Goal: Navigation & Orientation: Understand site structure

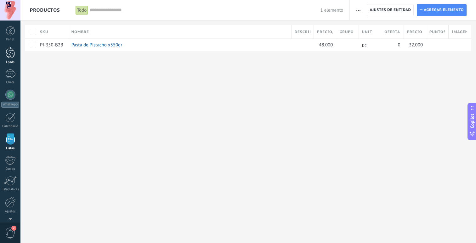
click at [11, 56] on div at bounding box center [10, 53] width 9 height 12
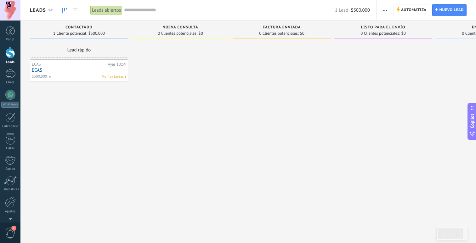
click at [80, 71] on link "ECAS" at bounding box center [79, 69] width 95 height 5
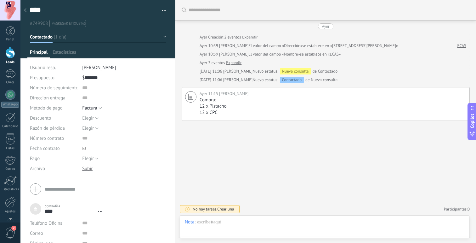
scroll to position [6, 0]
click at [226, 210] on span "Crear una" at bounding box center [225, 208] width 17 height 5
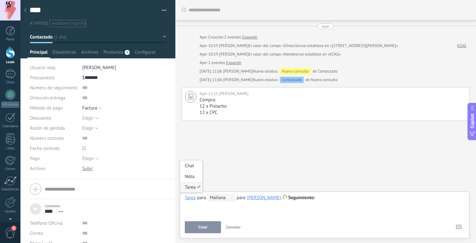
click at [188, 198] on div "Tarea" at bounding box center [190, 197] width 11 height 6
click at [115, 56] on span "Productos" at bounding box center [113, 53] width 20 height 9
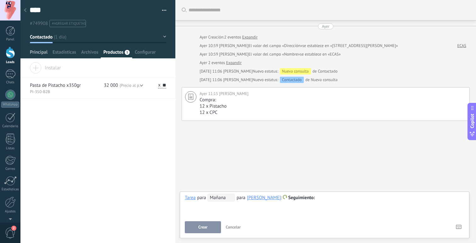
click at [31, 51] on span "Principal" at bounding box center [39, 53] width 18 height 9
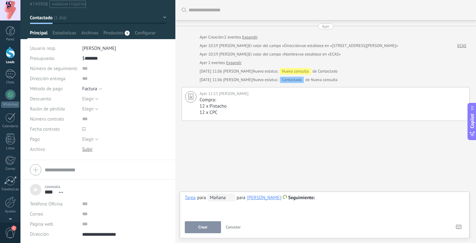
scroll to position [20, 0]
click at [471, 123] on span "Copilot" at bounding box center [473, 121] width 6 height 14
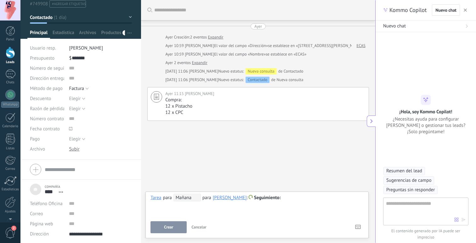
type textarea "**********"
click at [411, 203] on textarea at bounding box center [420, 210] width 68 height 23
type textarea "**********"
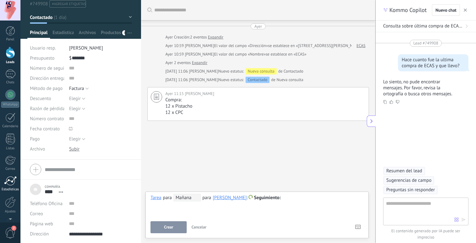
click at [11, 182] on div at bounding box center [10, 180] width 13 height 9
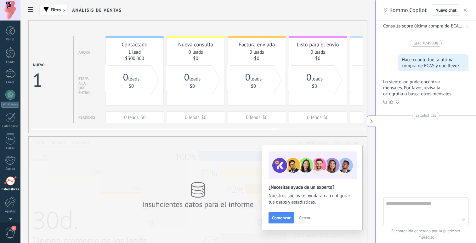
scroll to position [20, 0]
click at [134, 61] on link "$300.000" at bounding box center [134, 58] width 19 height 6
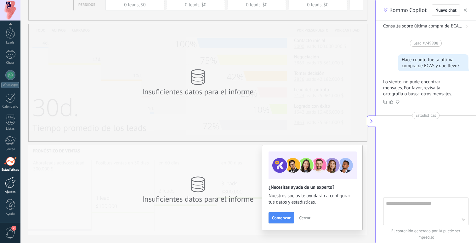
scroll to position [114, 0]
click at [7, 188] on link "Ajustes" at bounding box center [10, 185] width 20 height 17
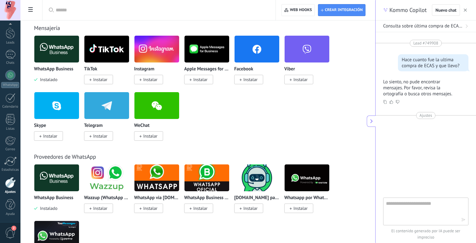
scroll to position [124, 0]
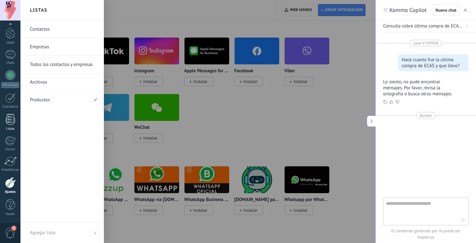
click at [10, 119] on div at bounding box center [10, 119] width 9 height 11
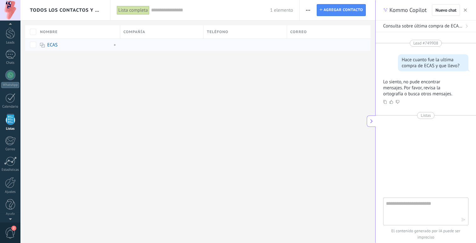
scroll to position [16, 0]
click at [91, 12] on span "Todos los contactos y empresas" at bounding box center [66, 10] width 72 height 6
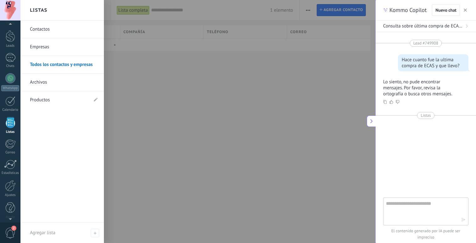
click at [49, 97] on link "Productos" at bounding box center [59, 100] width 58 height 18
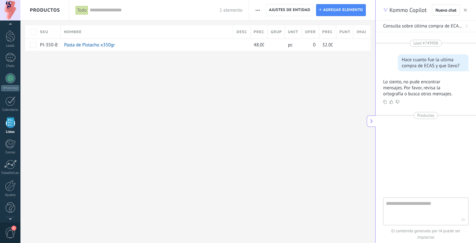
click at [54, 8] on span "Productos" at bounding box center [45, 10] width 30 height 20
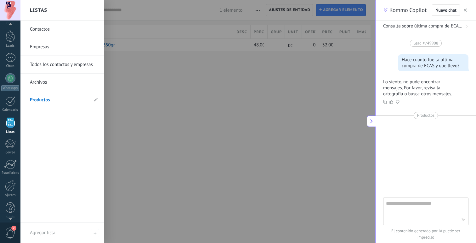
click at [158, 79] on div at bounding box center [258, 121] width 476 height 243
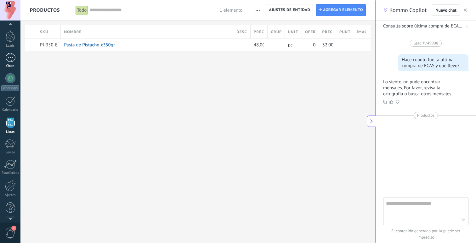
click at [12, 61] on div at bounding box center [10, 57] width 10 height 9
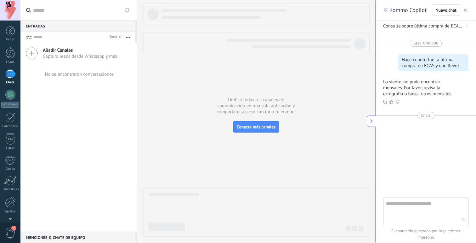
click at [68, 53] on span "Añadir Canales" at bounding box center [81, 50] width 76 height 6
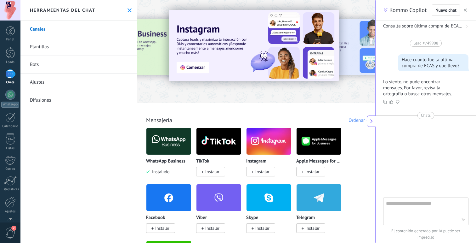
click at [39, 104] on link "Difusiones" at bounding box center [78, 100] width 117 height 18
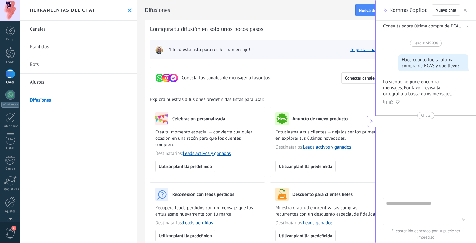
click at [41, 82] on link "Ajustes" at bounding box center [78, 82] width 117 height 18
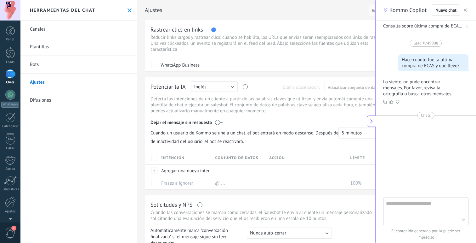
click at [43, 67] on link "Bots" at bounding box center [78, 65] width 117 height 18
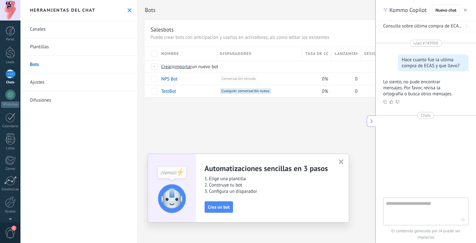
click at [42, 49] on link "Plantillas" at bounding box center [78, 47] width 117 height 18
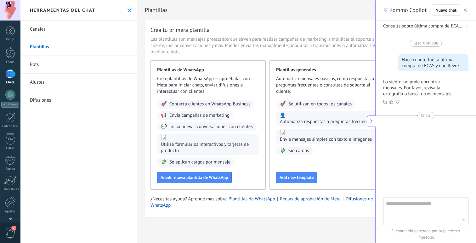
click at [35, 26] on link "Canales" at bounding box center [78, 29] width 117 height 18
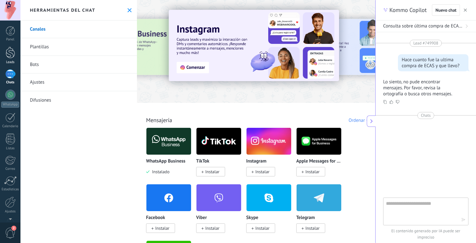
click at [12, 58] on link "Leads" at bounding box center [10, 56] width 20 height 18
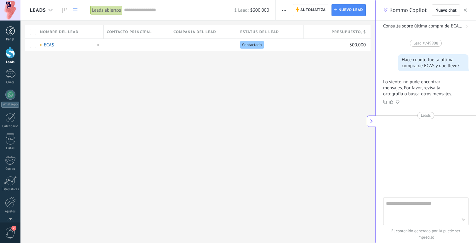
click at [13, 38] on div "Panel" at bounding box center [10, 40] width 18 height 4
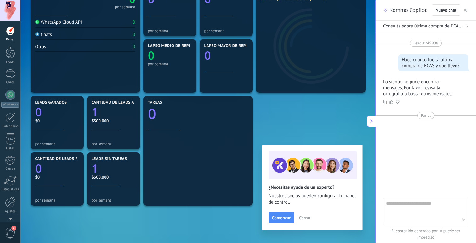
scroll to position [99, 0]
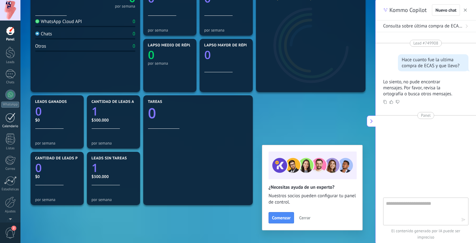
click at [10, 126] on div "Calendario" at bounding box center [10, 126] width 18 height 4
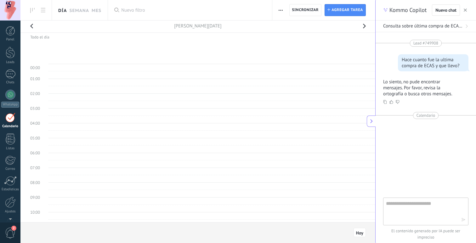
scroll to position [119, 0]
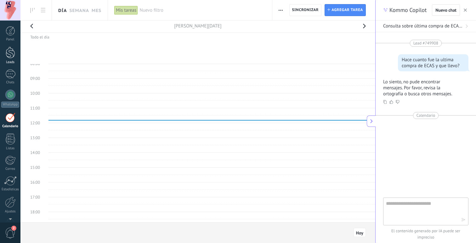
click at [11, 59] on link "Leads" at bounding box center [10, 56] width 20 height 18
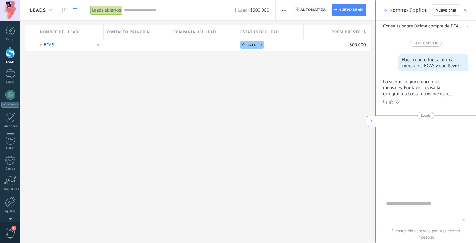
click at [315, 10] on span "Automatiza" at bounding box center [314, 9] width 26 height 11
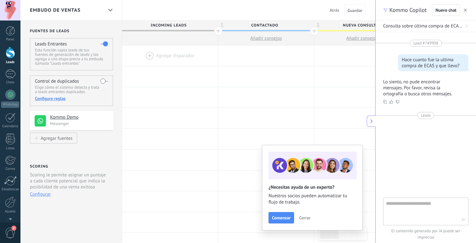
click at [468, 10] on button "button" at bounding box center [466, 10] width 6 height 8
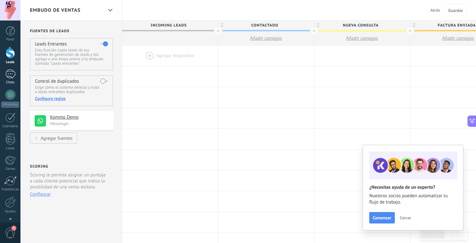
click at [6, 74] on div at bounding box center [10, 73] width 10 height 9
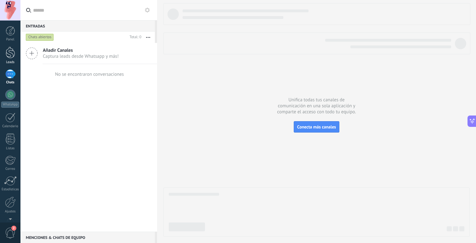
click at [9, 54] on div at bounding box center [10, 53] width 9 height 12
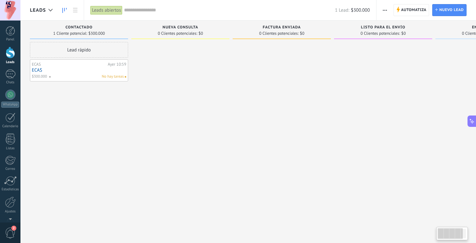
click at [74, 69] on link "ECAS" at bounding box center [79, 69] width 95 height 5
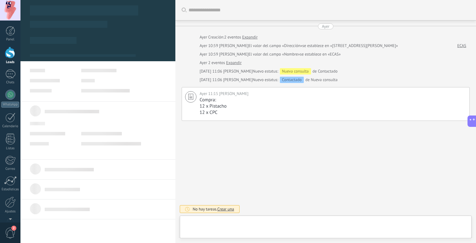
scroll to position [6, 0]
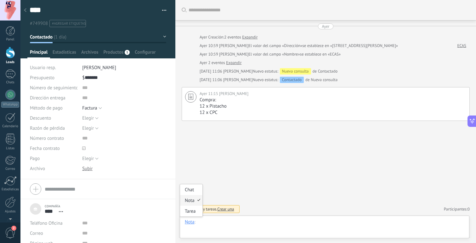
click at [190, 226] on div at bounding box center [325, 228] width 280 height 19
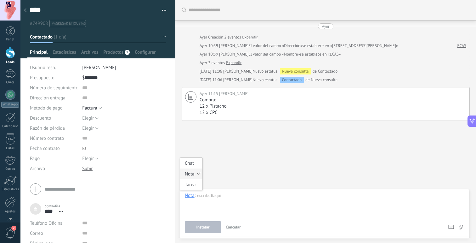
click at [192, 198] on div "Nota" at bounding box center [190, 195] width 10 height 6
click at [195, 163] on div "Chat" at bounding box center [191, 163] width 22 height 11
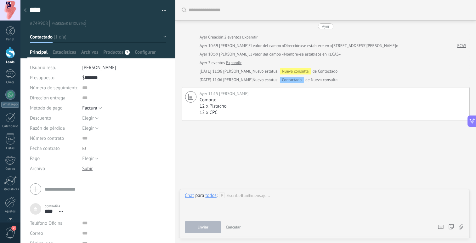
click at [212, 195] on div "todos" at bounding box center [210, 195] width 11 height 6
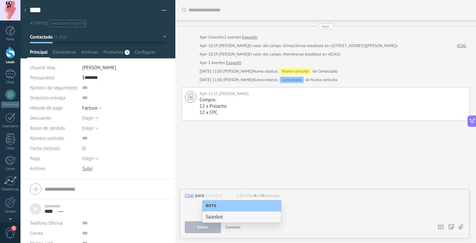
click at [223, 181] on div "Buscar Carga más [DATE] [DATE] Creación: 2 eventos Expandir [DATE] 10:59 [PERSO…" at bounding box center [326, 121] width 301 height 243
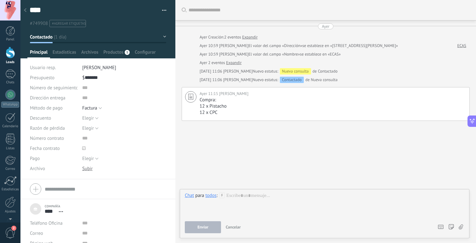
click at [214, 195] on div "todos" at bounding box center [210, 195] width 11 height 6
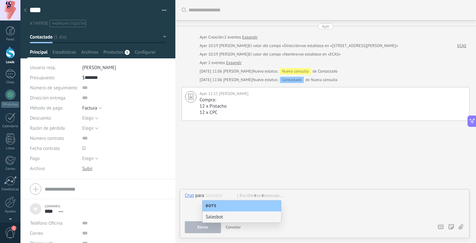
click at [222, 180] on div "Buscar Carga más [DATE] [DATE] Creación: 2 eventos Expandir [DATE] 10:59 [PERSO…" at bounding box center [326, 121] width 301 height 243
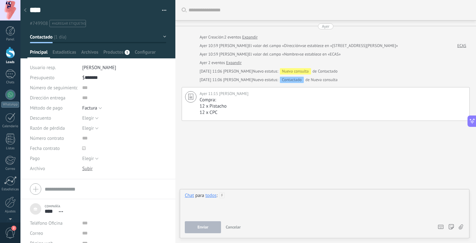
click at [240, 197] on div at bounding box center [325, 204] width 280 height 24
click at [222, 196] on icon at bounding box center [222, 195] width 6 height 6
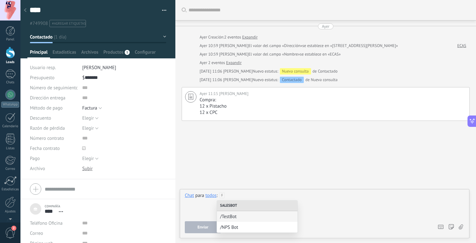
click at [236, 195] on div at bounding box center [325, 204] width 280 height 24
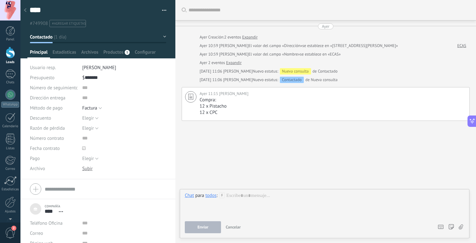
click at [211, 195] on div "todos" at bounding box center [210, 195] width 11 height 6
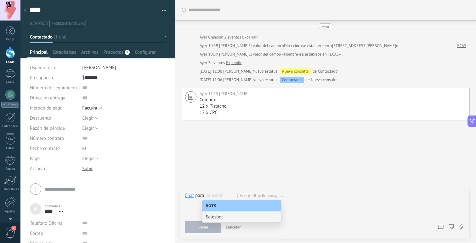
click at [221, 174] on div "Buscar Carga más [DATE] [DATE] Creación: 2 eventos Expandir [DATE] 10:59 [PERSO…" at bounding box center [326, 121] width 301 height 243
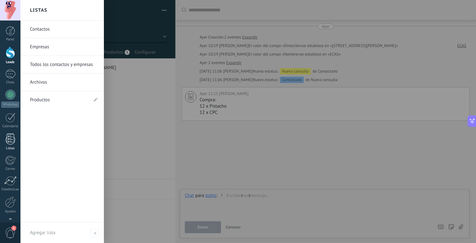
click at [8, 136] on div at bounding box center [10, 138] width 9 height 11
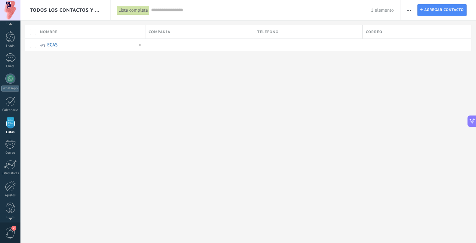
scroll to position [16, 0]
click at [80, 10] on span "Todos los contactos y empresas" at bounding box center [66, 10] width 72 height 6
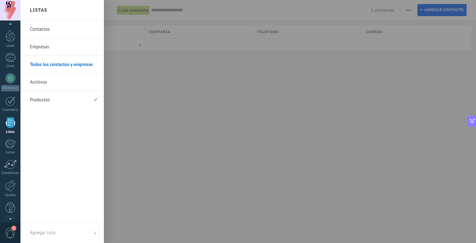
click at [66, 28] on link "Contactos" at bounding box center [64, 29] width 68 height 18
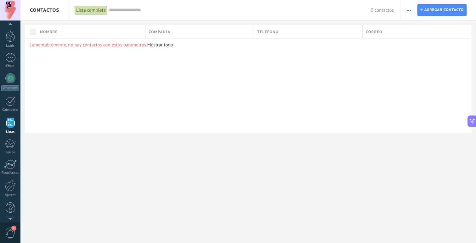
click at [47, 12] on span "Contactos" at bounding box center [44, 10] width 29 height 6
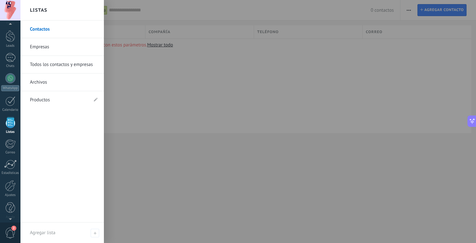
click at [44, 48] on link "Empresas" at bounding box center [64, 47] width 68 height 18
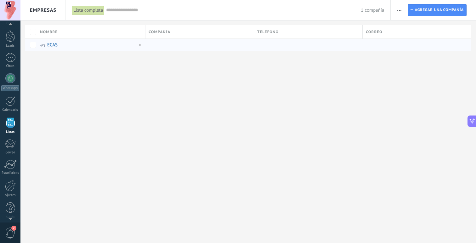
click at [168, 43] on div at bounding box center [199, 45] width 106 height 12
click at [182, 45] on div at bounding box center [199, 45] width 106 height 12
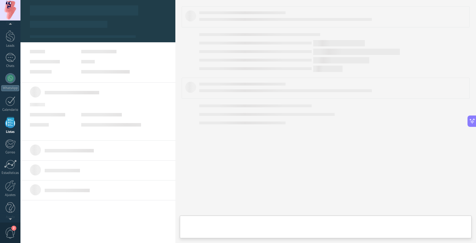
type textarea "**********"
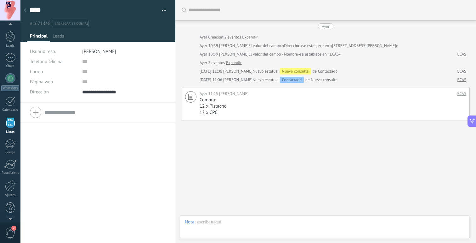
scroll to position [6, 0]
click at [61, 37] on span "Leads" at bounding box center [59, 37] width 12 height 9
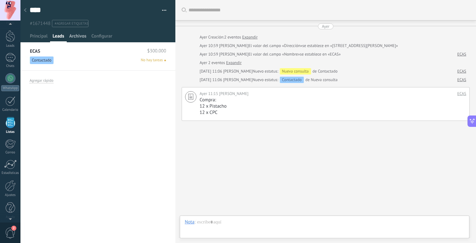
click at [76, 38] on span "Archivos" at bounding box center [77, 37] width 17 height 9
click at [97, 37] on span "Configurar" at bounding box center [101, 37] width 21 height 9
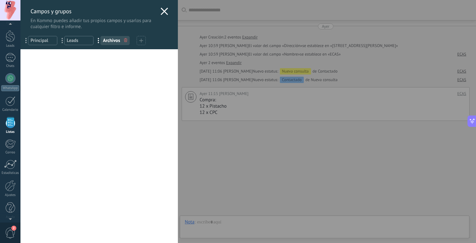
click at [161, 11] on use at bounding box center [164, 11] width 7 height 7
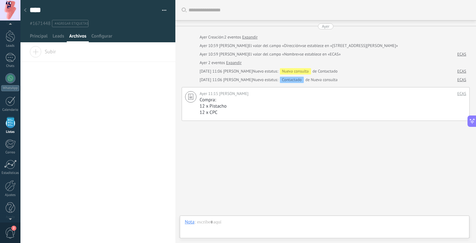
scroll to position [9, 0]
click at [11, 32] on div "Panel" at bounding box center [10, 31] width 18 height 4
